Goal: Ask a question

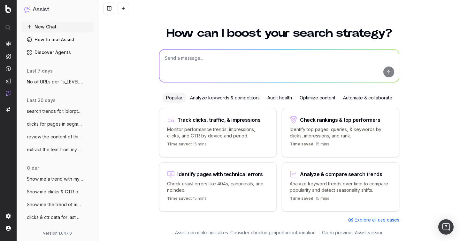
click at [52, 81] on span "No of URLs per "s_LEVEL2_FOLDERS"" at bounding box center [55, 82] width 56 height 6
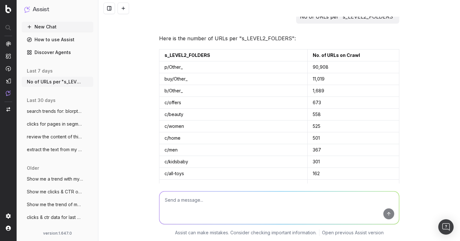
scroll to position [489, 0]
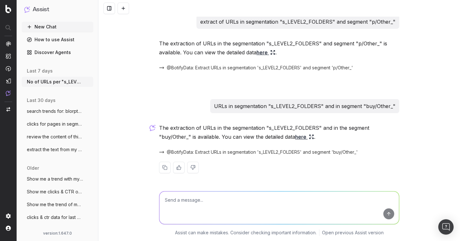
click at [146, 69] on div "No of URLs per "s_LEVEL2_FOLDERS" Here is the number of URLs per "s_LEVEL2_FOLD…" at bounding box center [278, 120] width 361 height 241
